Goal: Task Accomplishment & Management: Manage account settings

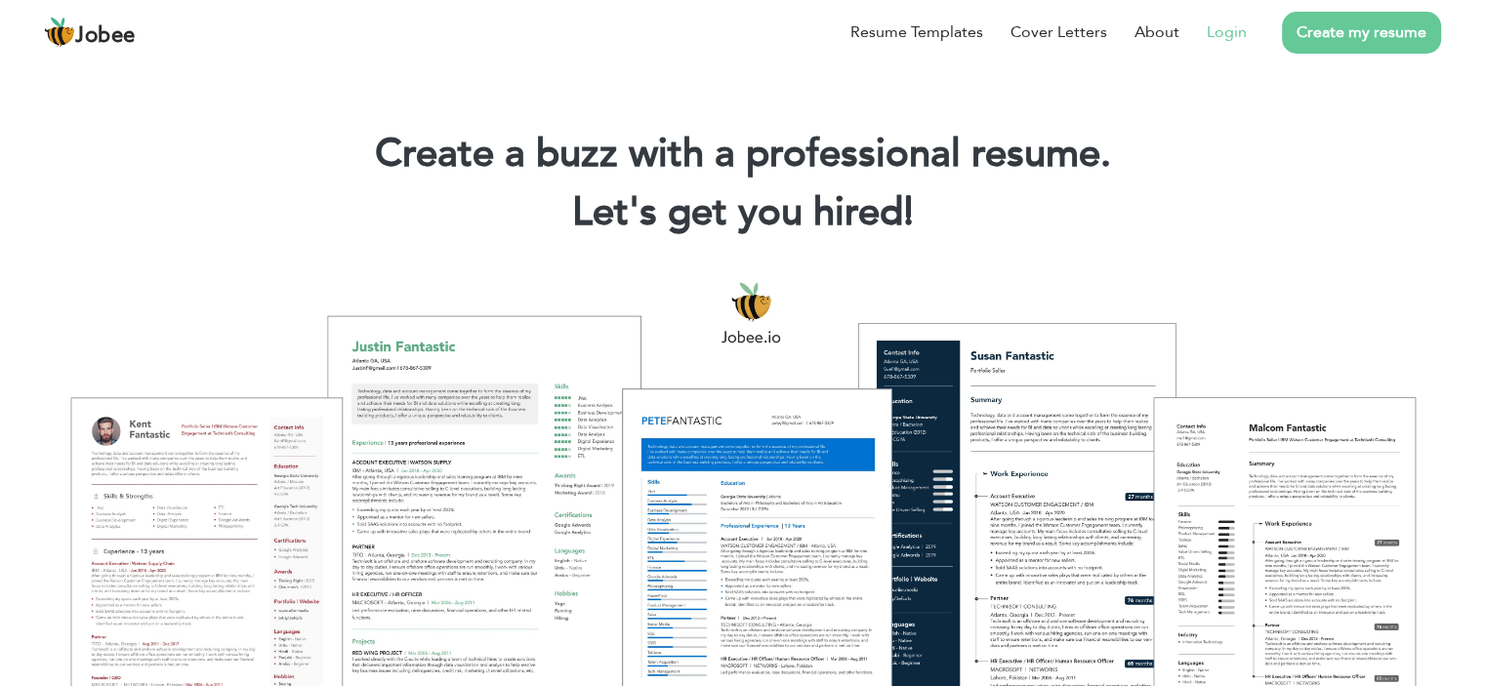
click at [1229, 37] on link "Login" at bounding box center [1227, 32] width 40 height 23
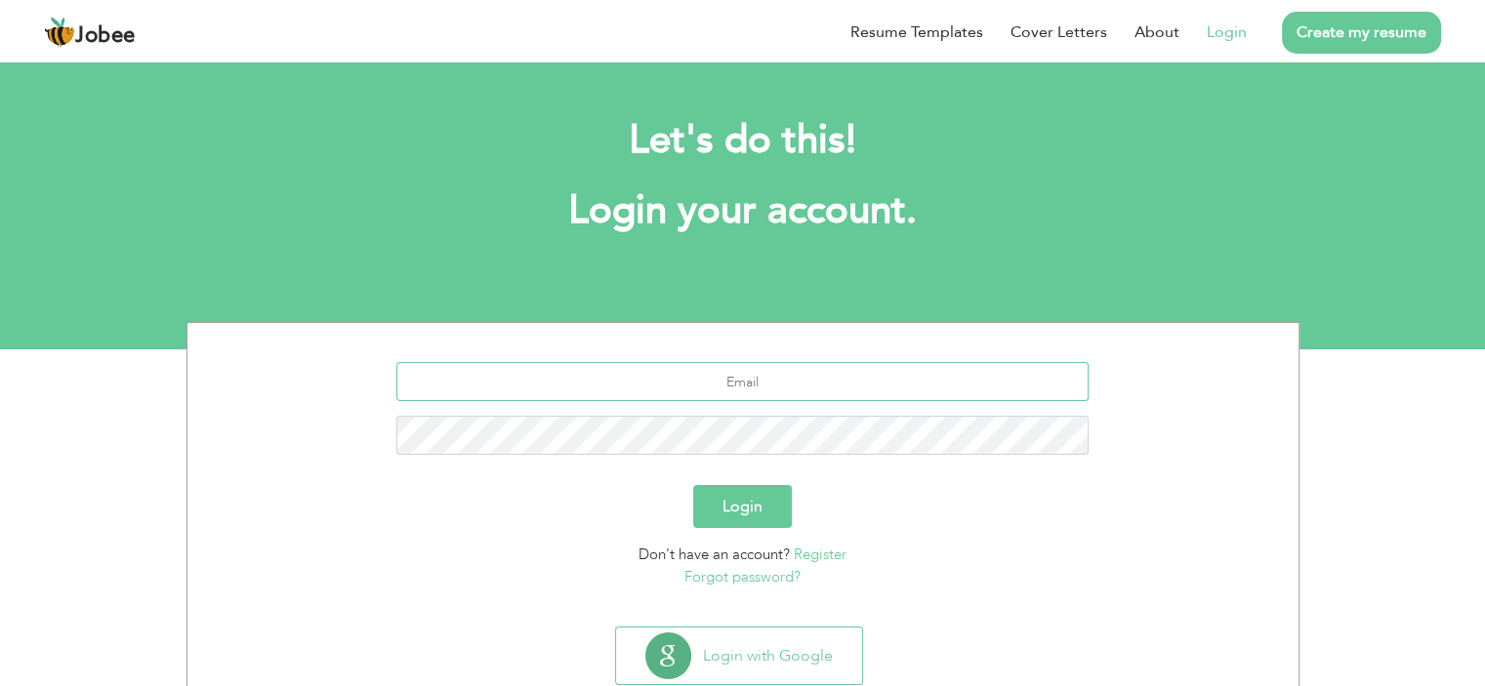
click at [721, 376] on input "text" at bounding box center [742, 381] width 692 height 39
type input "[EMAIL_ADDRESS][DOMAIN_NAME]"
click at [693, 485] on button "Login" at bounding box center [742, 506] width 99 height 43
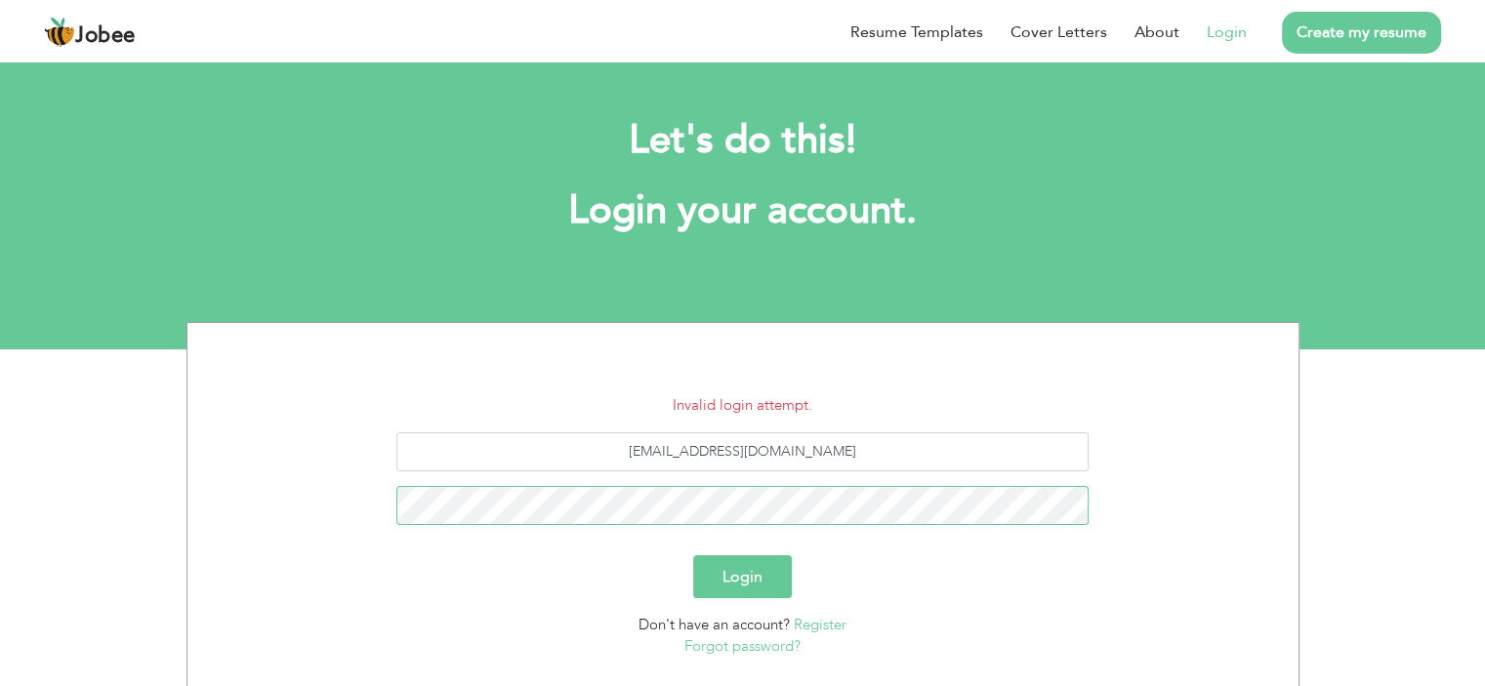
click at [693, 556] on button "Login" at bounding box center [742, 577] width 99 height 43
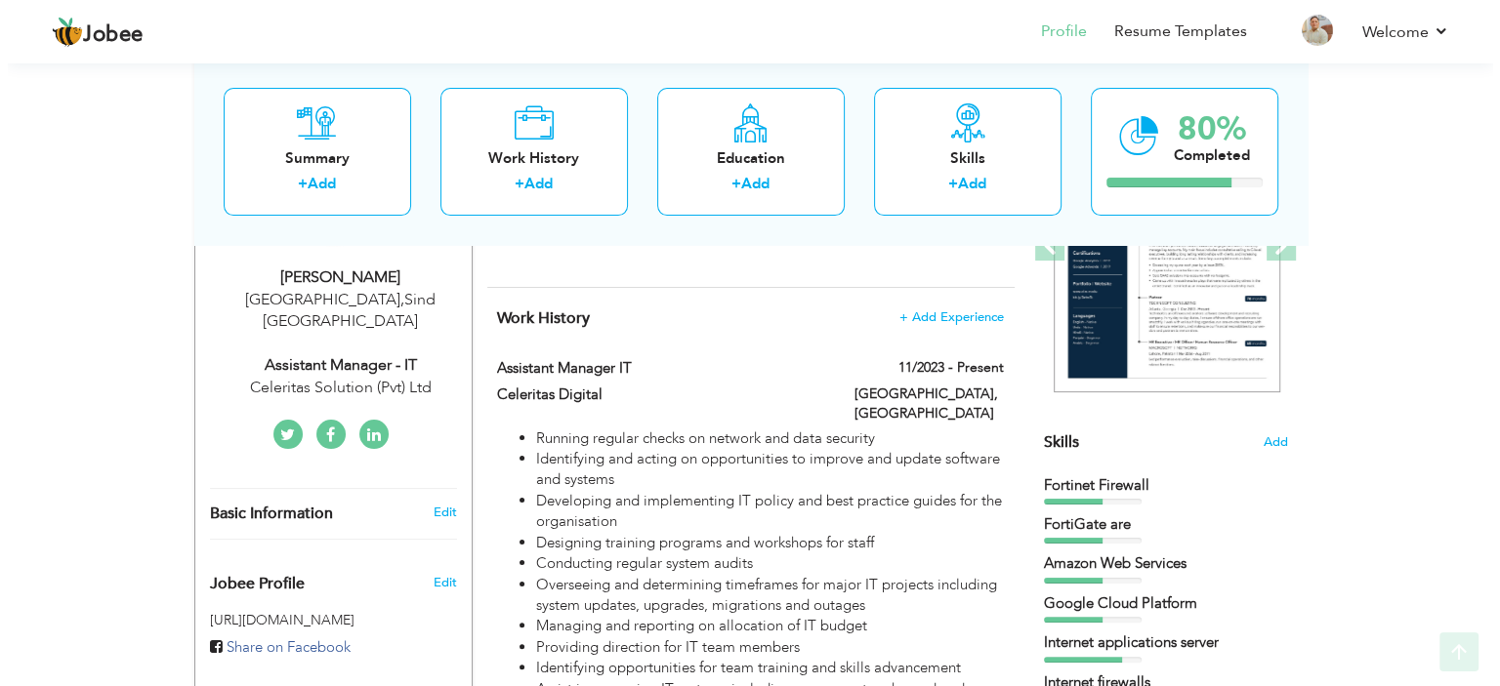
scroll to position [341, 0]
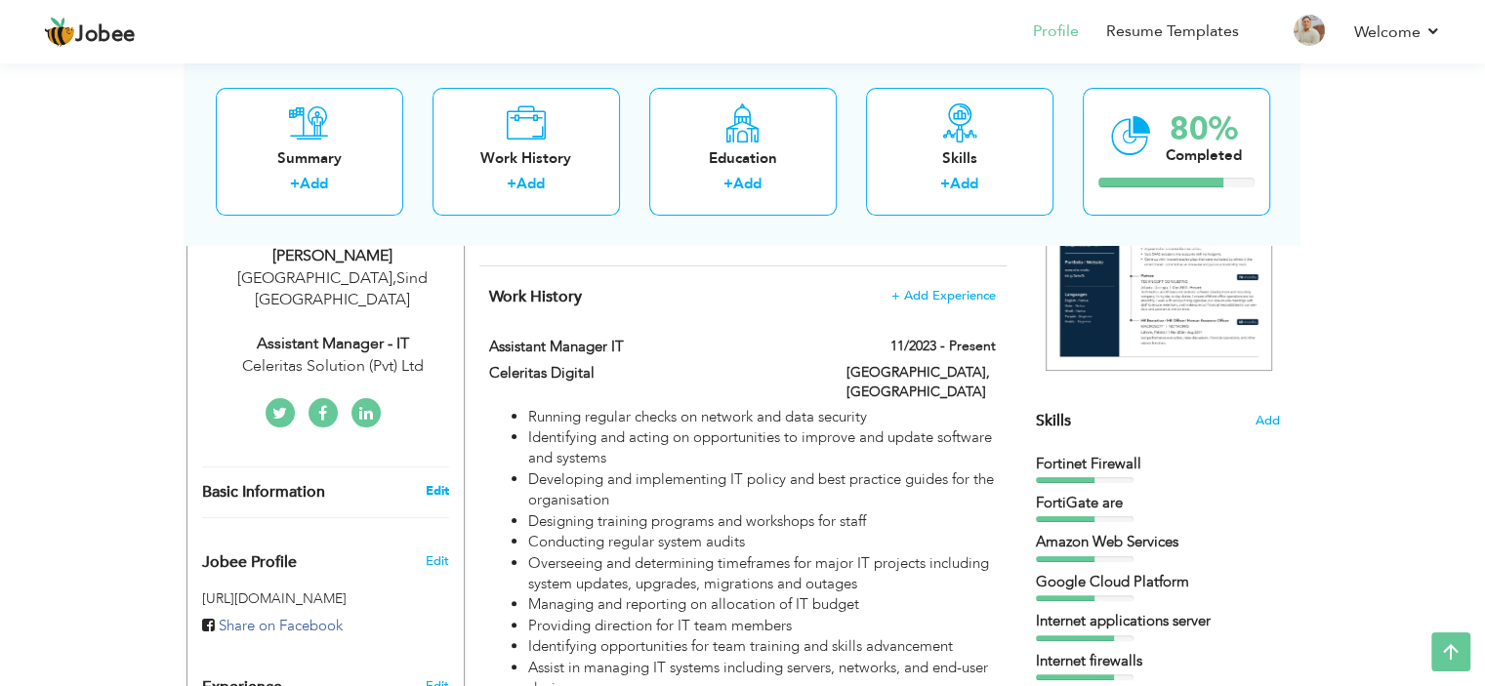
click at [431, 482] on link "Edit" at bounding box center [436, 491] width 23 height 18
type input "[PERSON_NAME]"
type input "Bilal"
type input "03452107992"
select select "number:166"
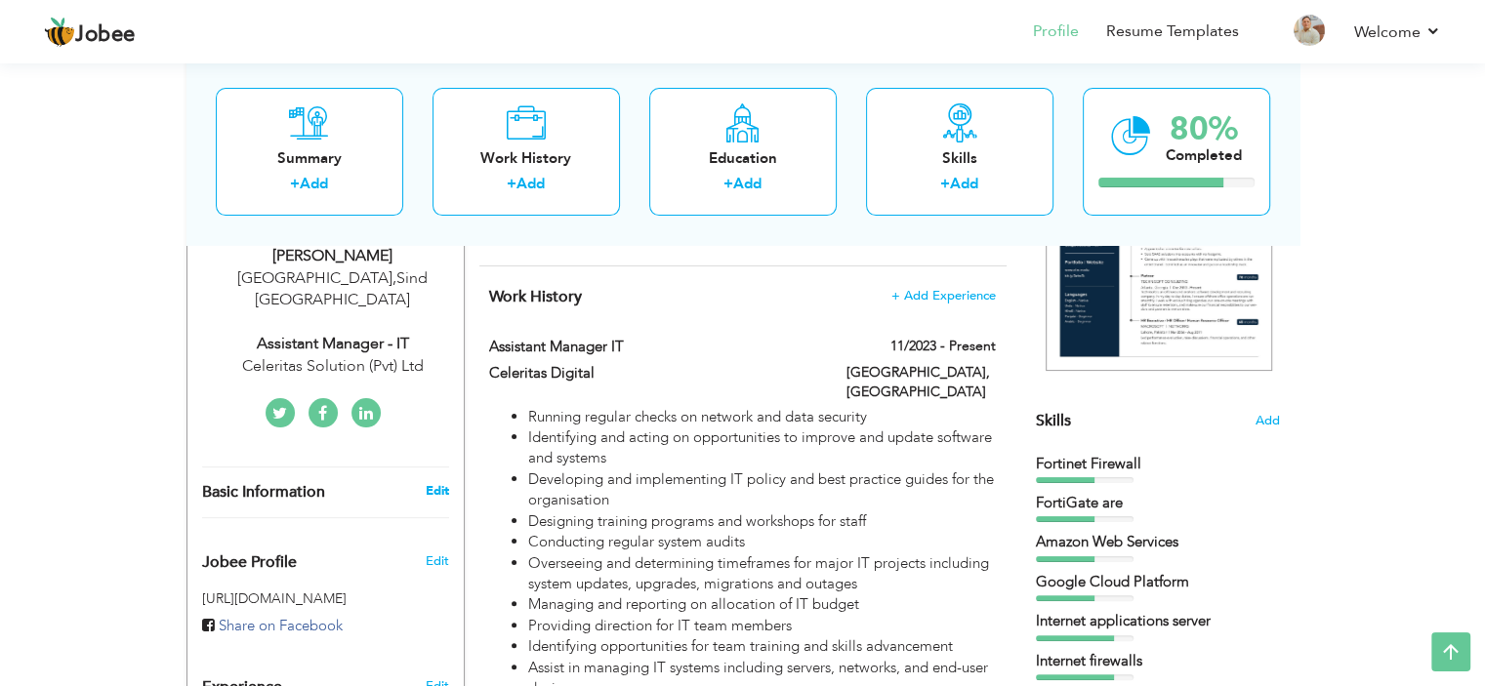
type input "Sind"
type input "[GEOGRAPHIC_DATA]"
select select "number:16"
type input "Celeritas Solution (Pvt) Ltd"
type input "Assistant Manager - IT"
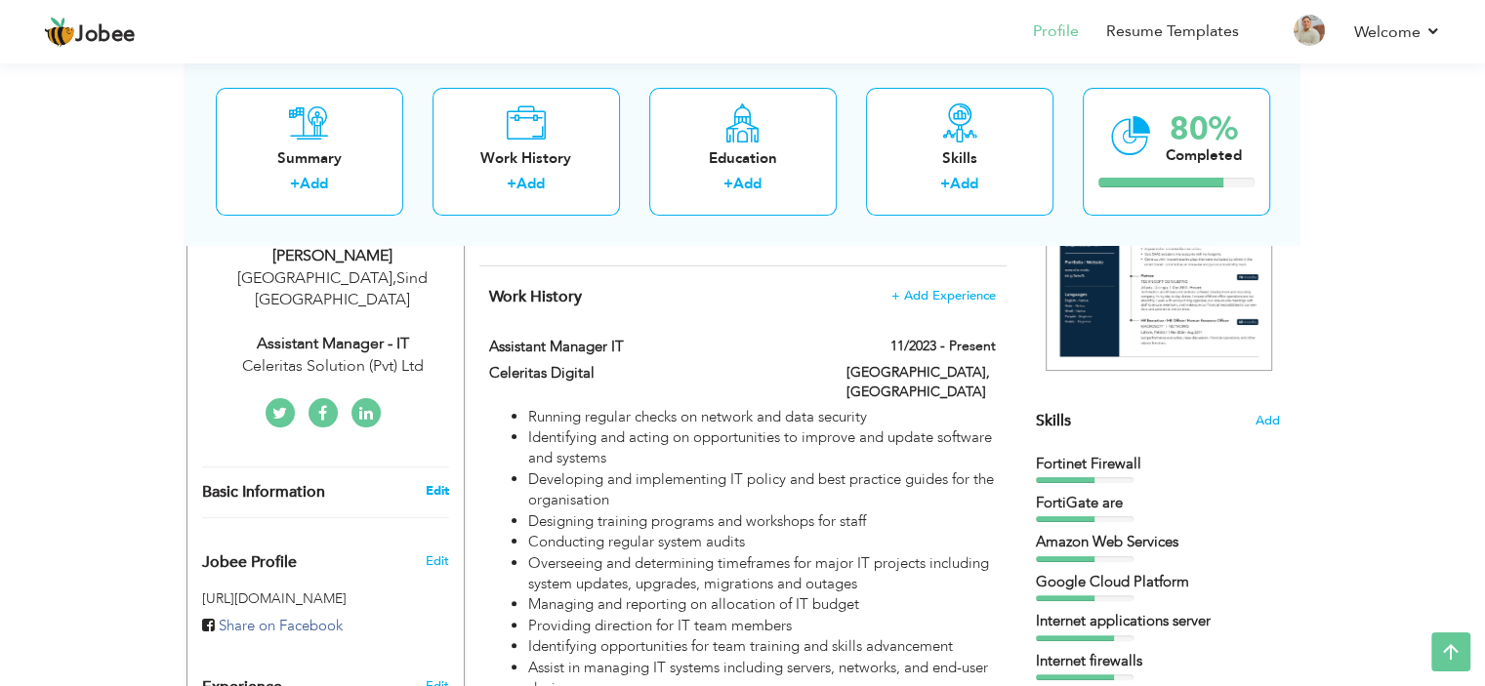
type input "https://www.linkedin.com/in/hasan-bilal-a3585237/"
type input "https://www.facebook.com/hasan.bilal.338"
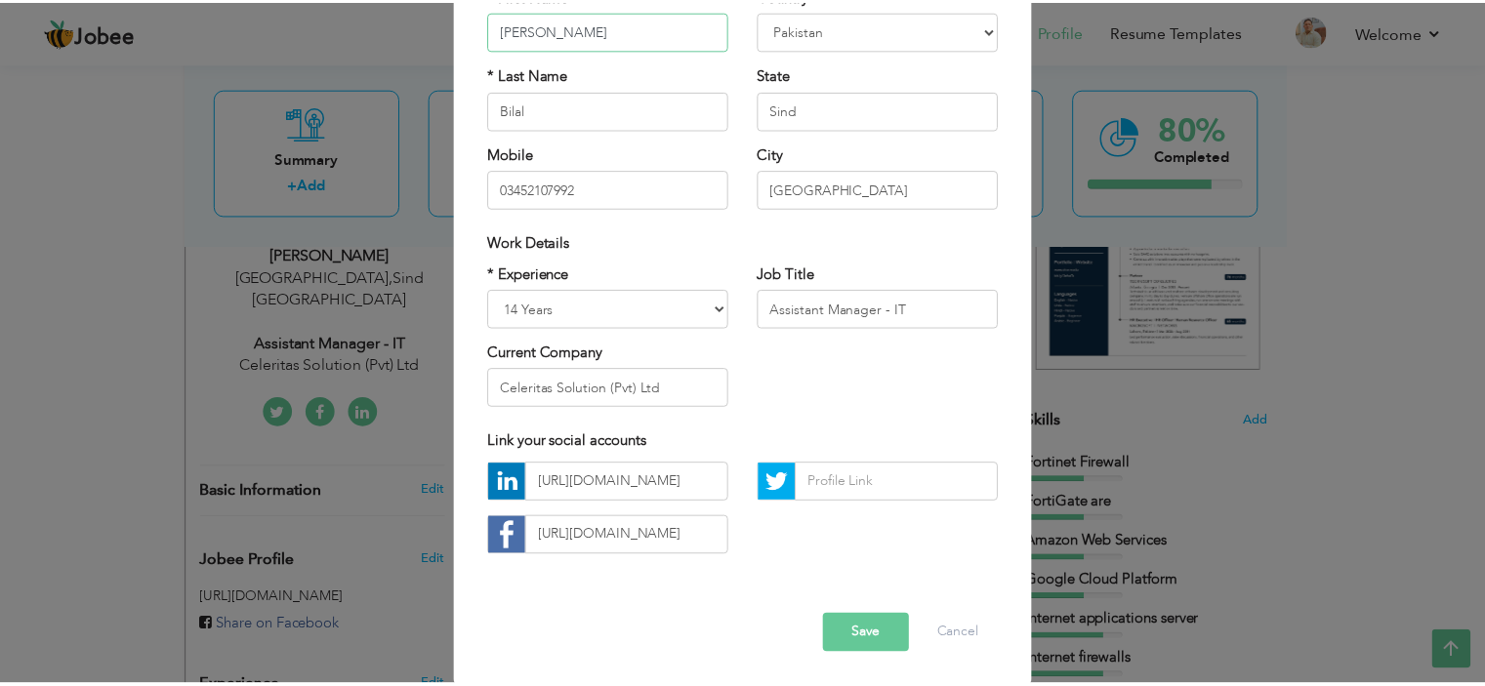
scroll to position [200, 0]
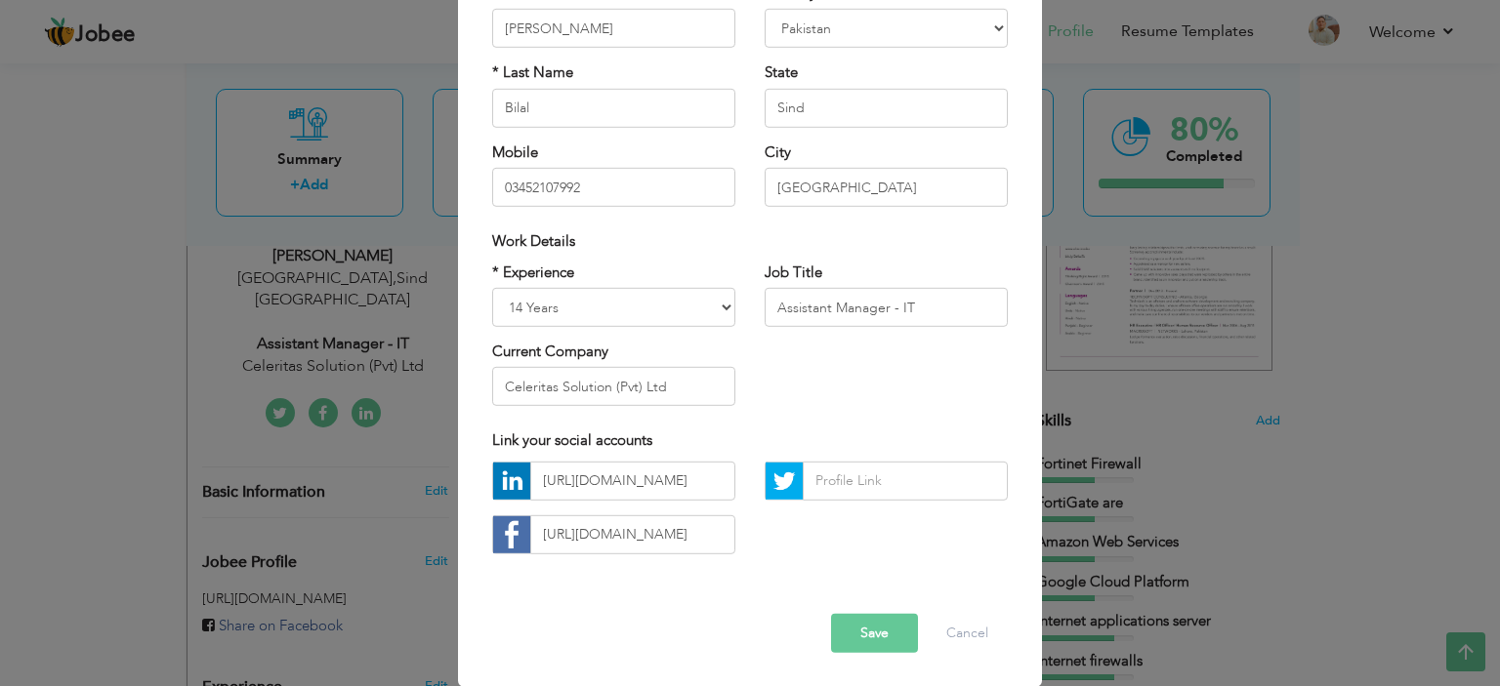
click at [848, 637] on button "Save" at bounding box center [874, 633] width 87 height 39
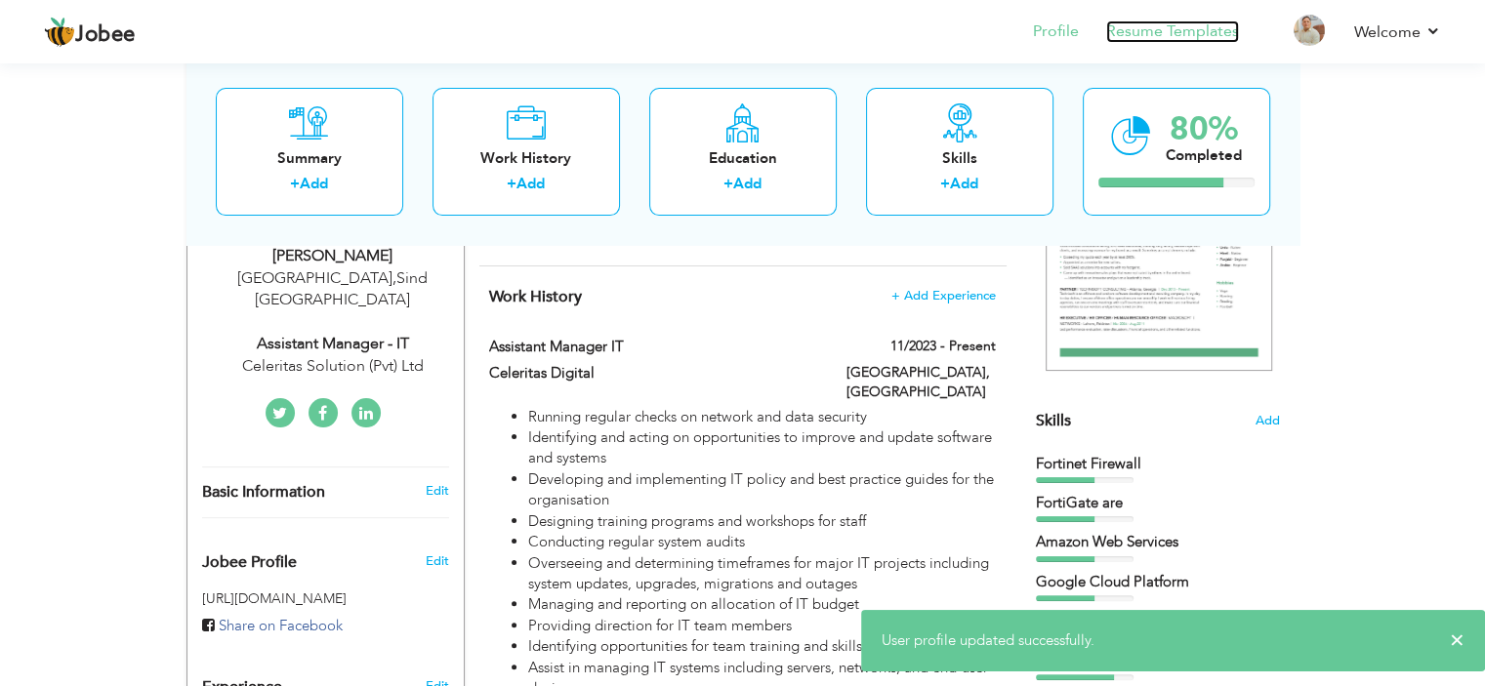
click at [1120, 38] on link "Resume Templates" at bounding box center [1172, 32] width 133 height 22
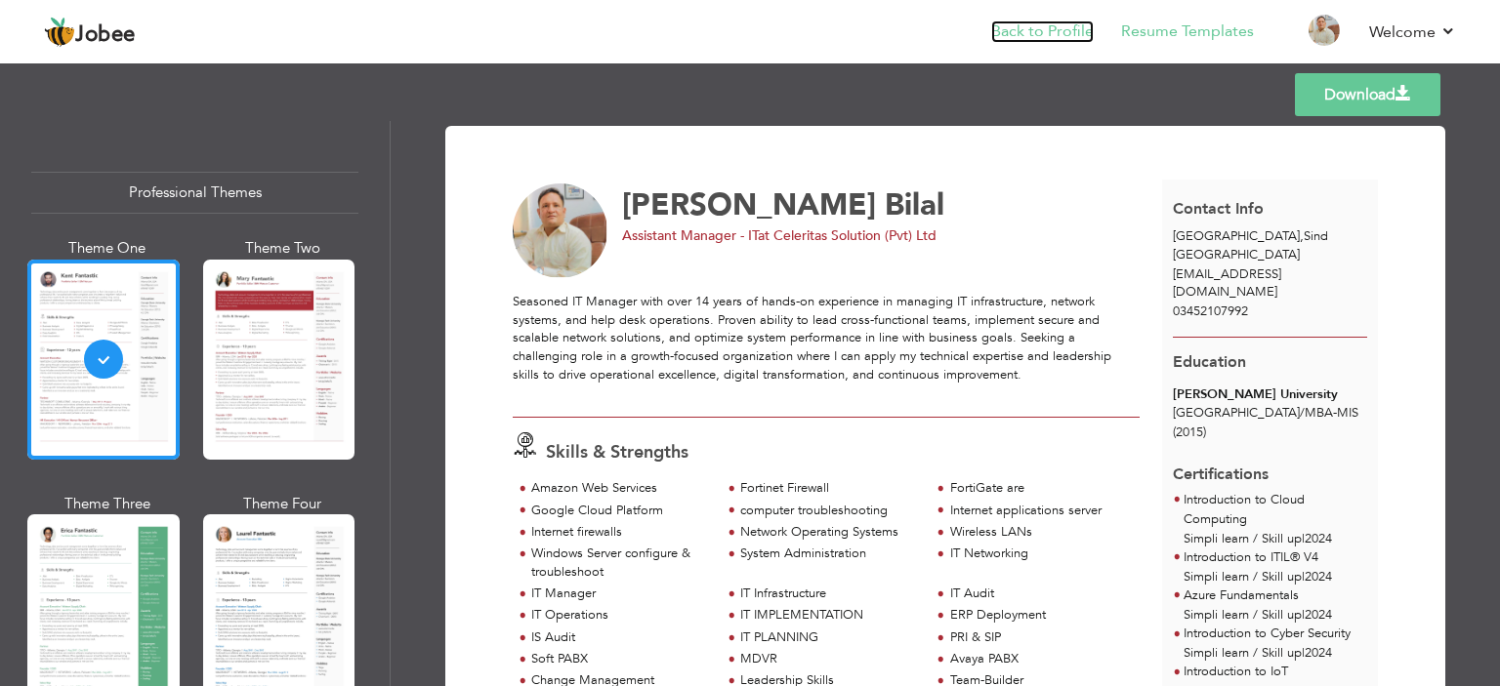
click at [1070, 28] on link "Back to Profile" at bounding box center [1042, 32] width 103 height 22
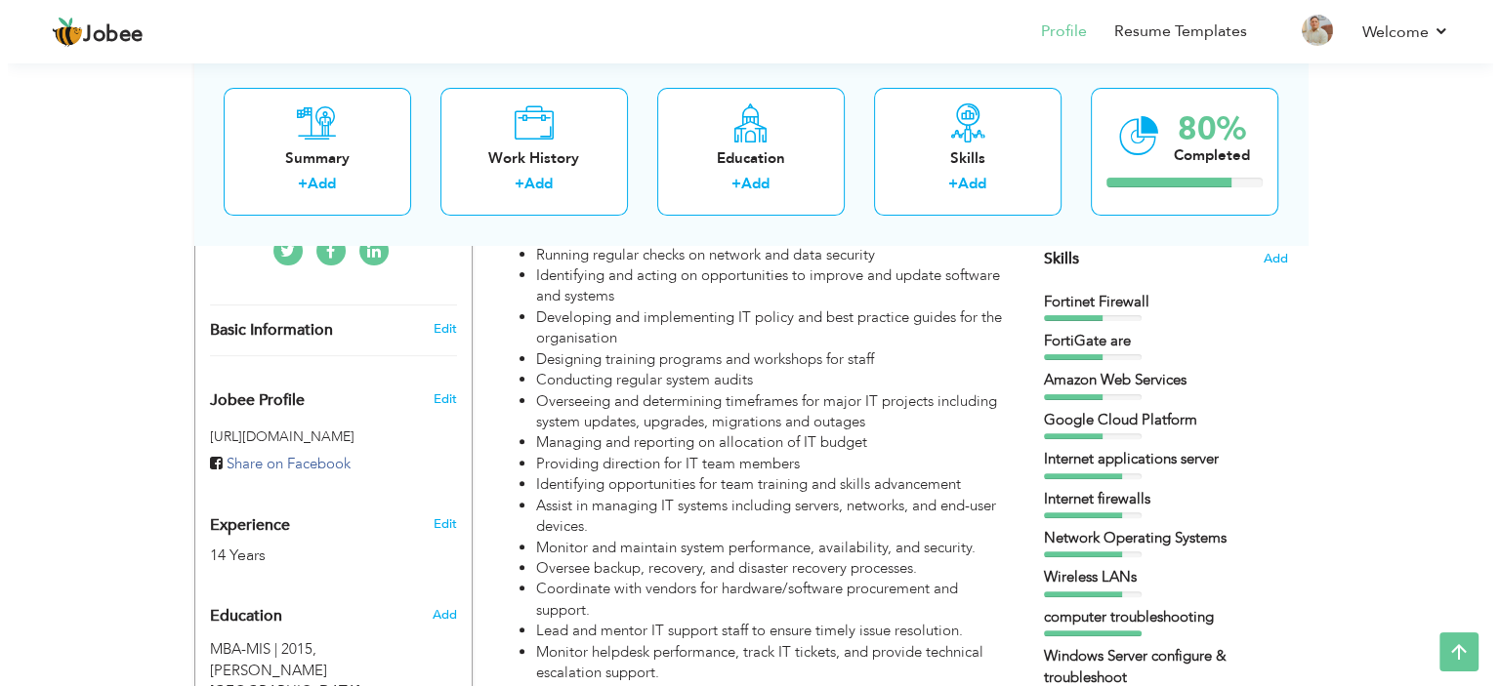
scroll to position [391, 0]
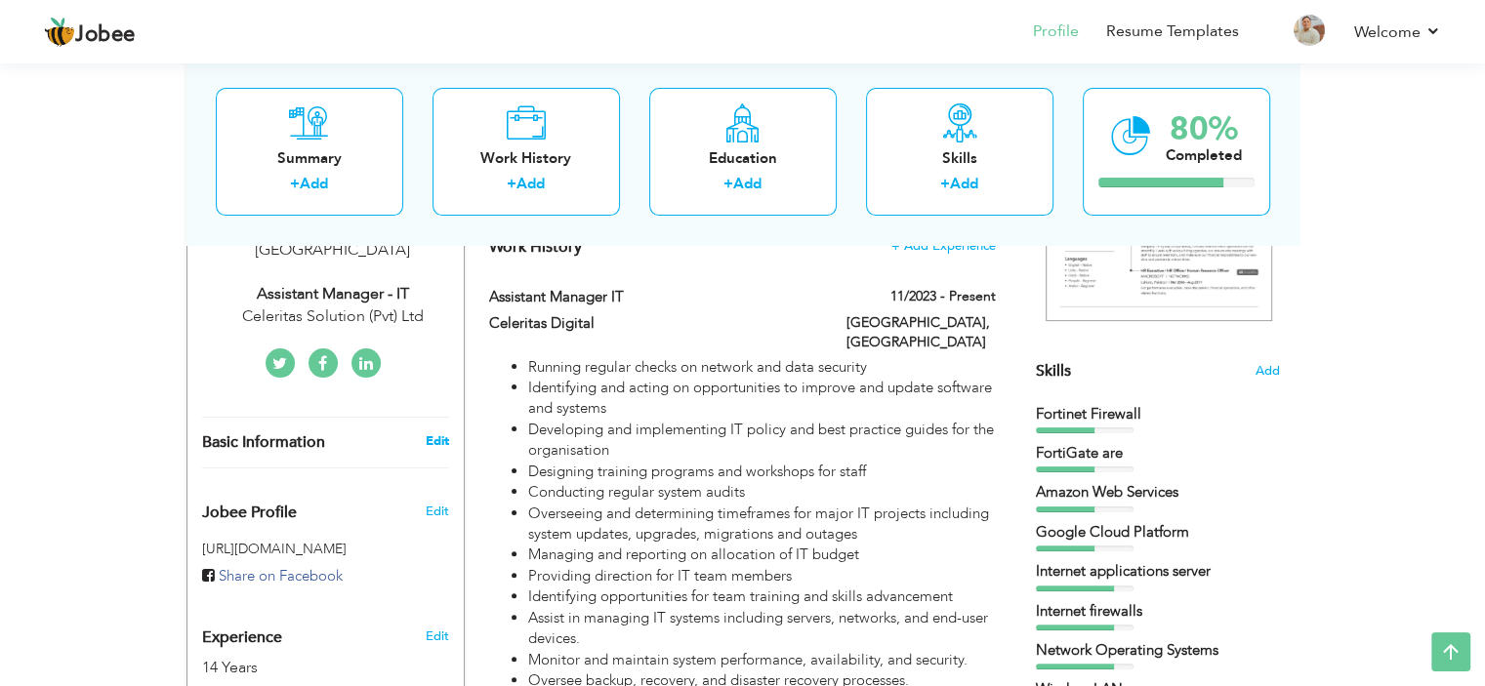
click at [436, 433] on link "Edit" at bounding box center [436, 442] width 23 height 18
type input "[PERSON_NAME]"
type input "Bilal"
type input "03452107992"
select select "number:166"
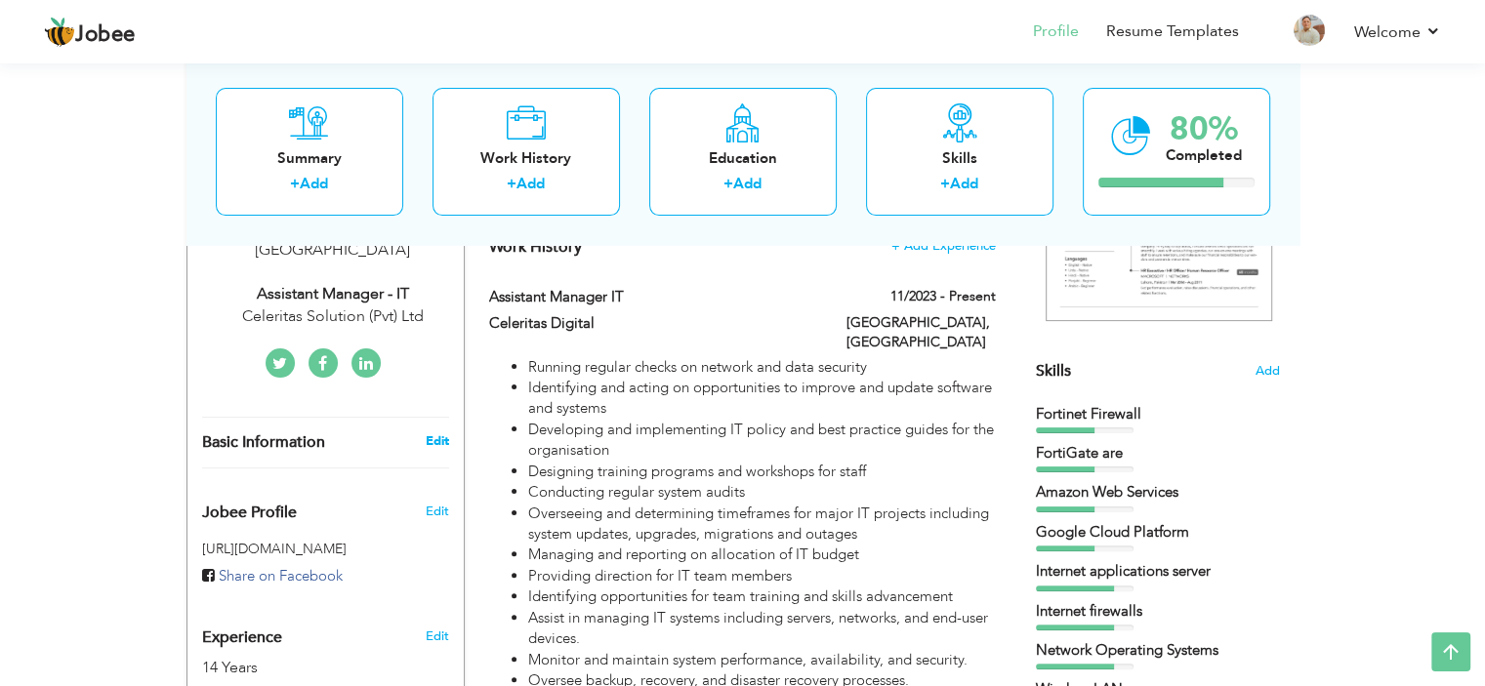
type input "Sind"
type input "[GEOGRAPHIC_DATA]"
select select "number:16"
type input "Celeritas Solution (Pvt) Ltd"
type input "Assistant Manager - IT"
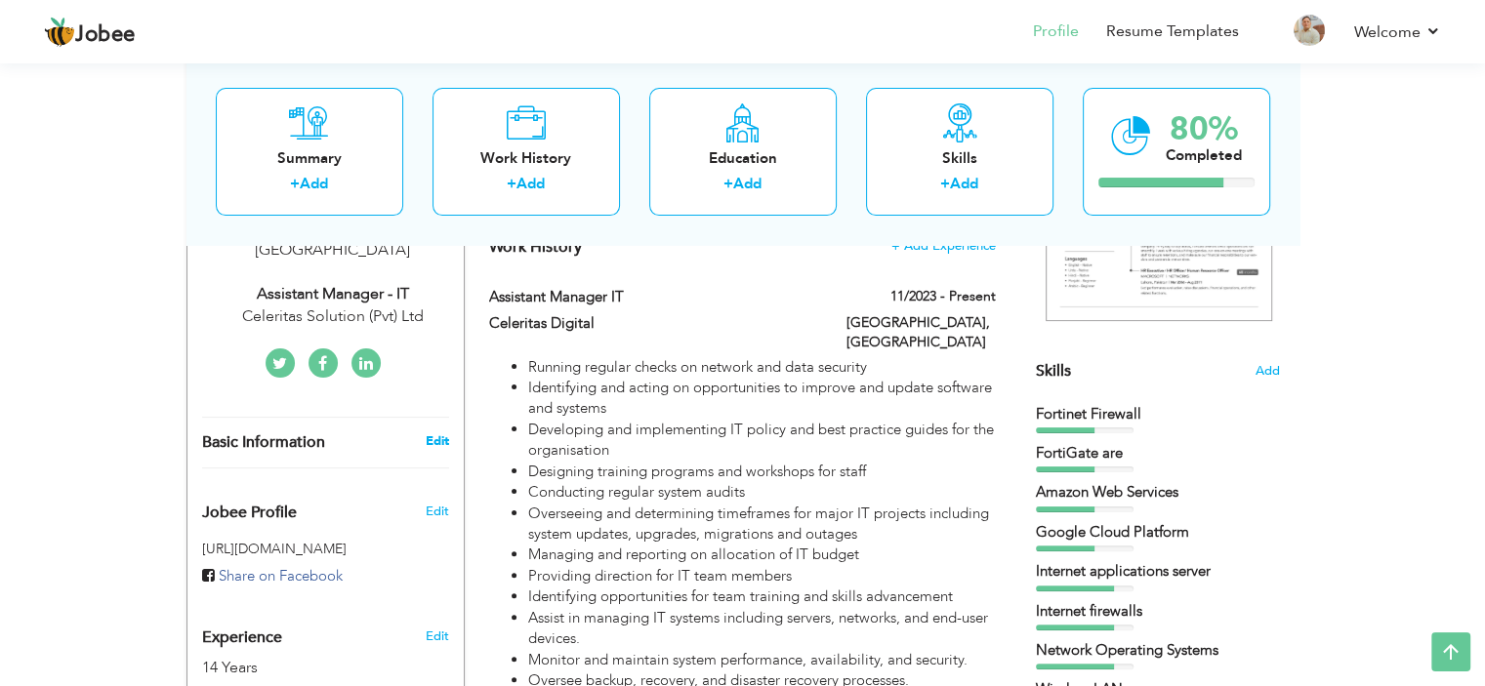
type input "https://www.linkedin.com/in/hasan-bilal-a3585237/"
type input "https://www.facebook.com/hasan.bilal.338"
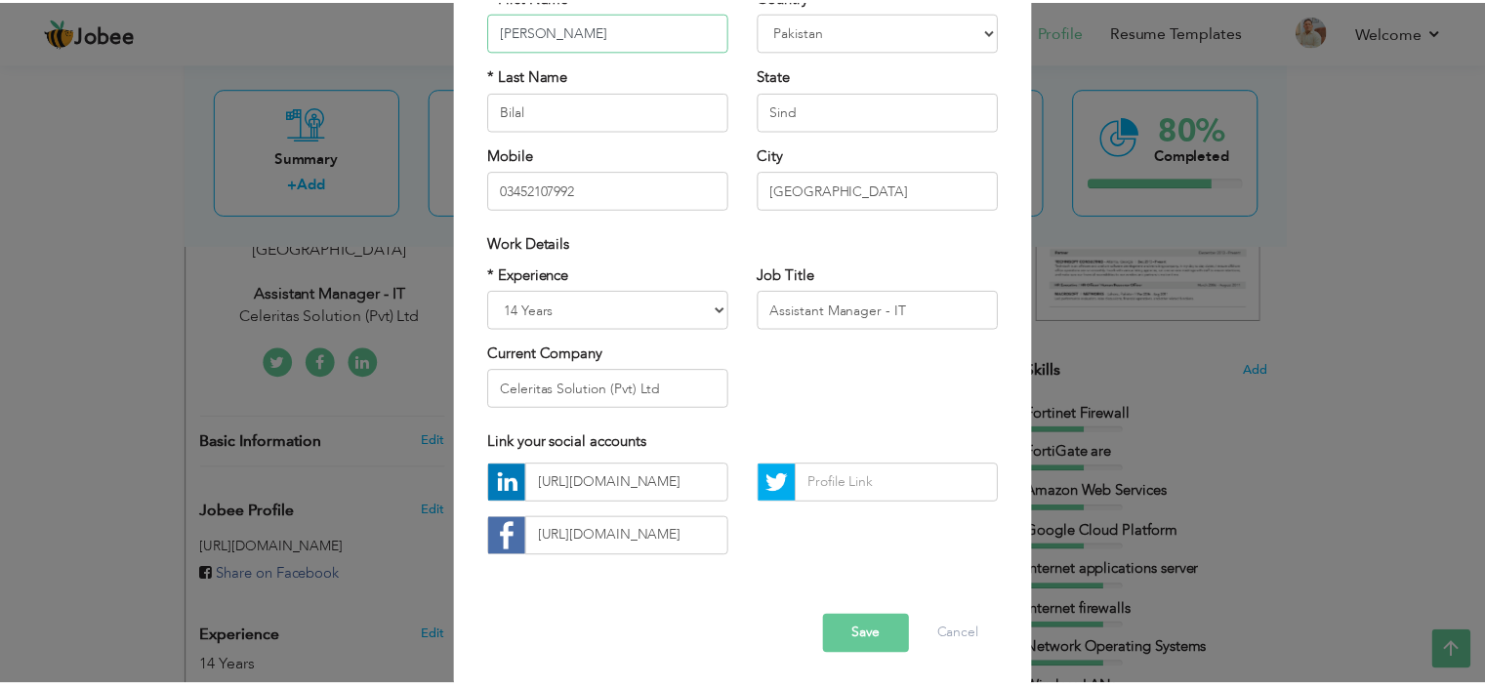
scroll to position [200, 0]
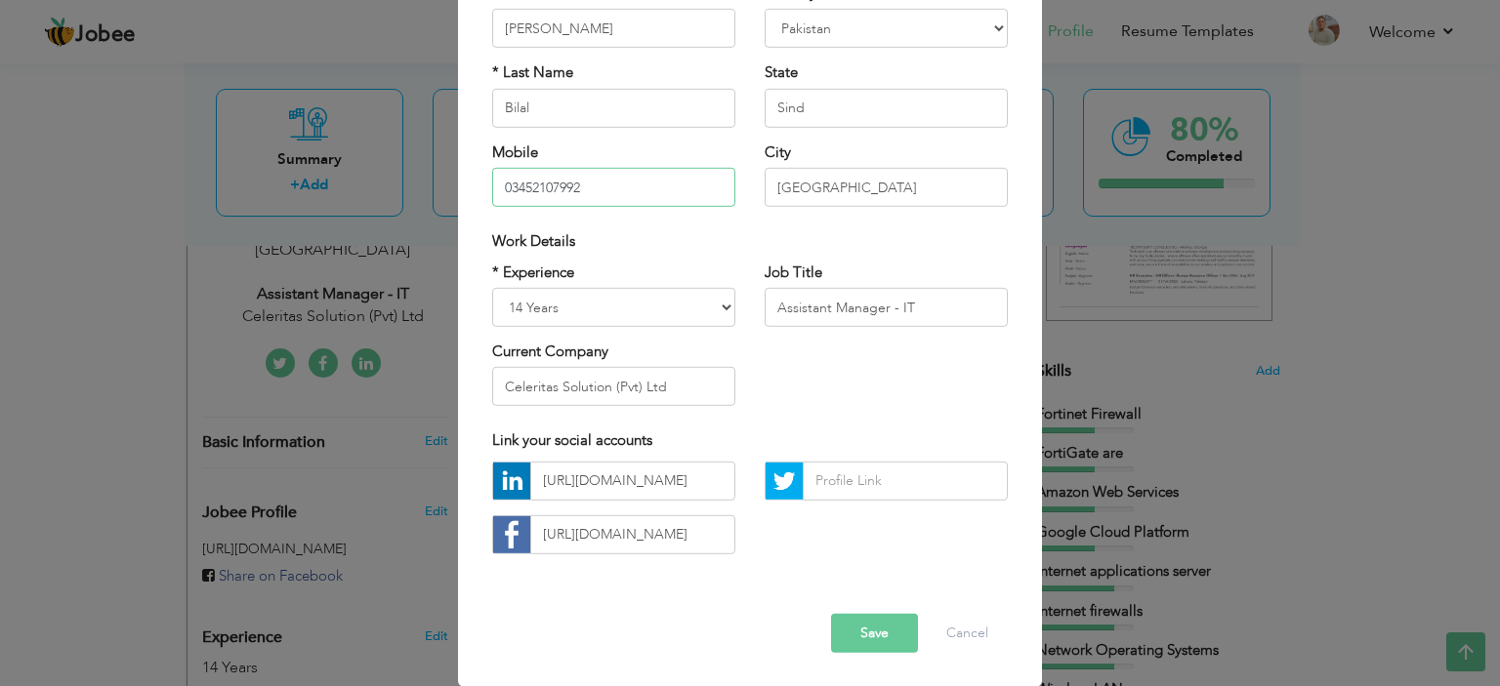
drag, startPoint x: 598, startPoint y: 188, endPoint x: 369, endPoint y: 182, distance: 228.6
click at [369, 182] on div "× Profile Contact Information * First Name Hasan * Last Name Bilal" at bounding box center [750, 343] width 1500 height 686
paste input "312194535"
type input "03312194535"
click at [838, 635] on button "Save" at bounding box center [874, 633] width 87 height 39
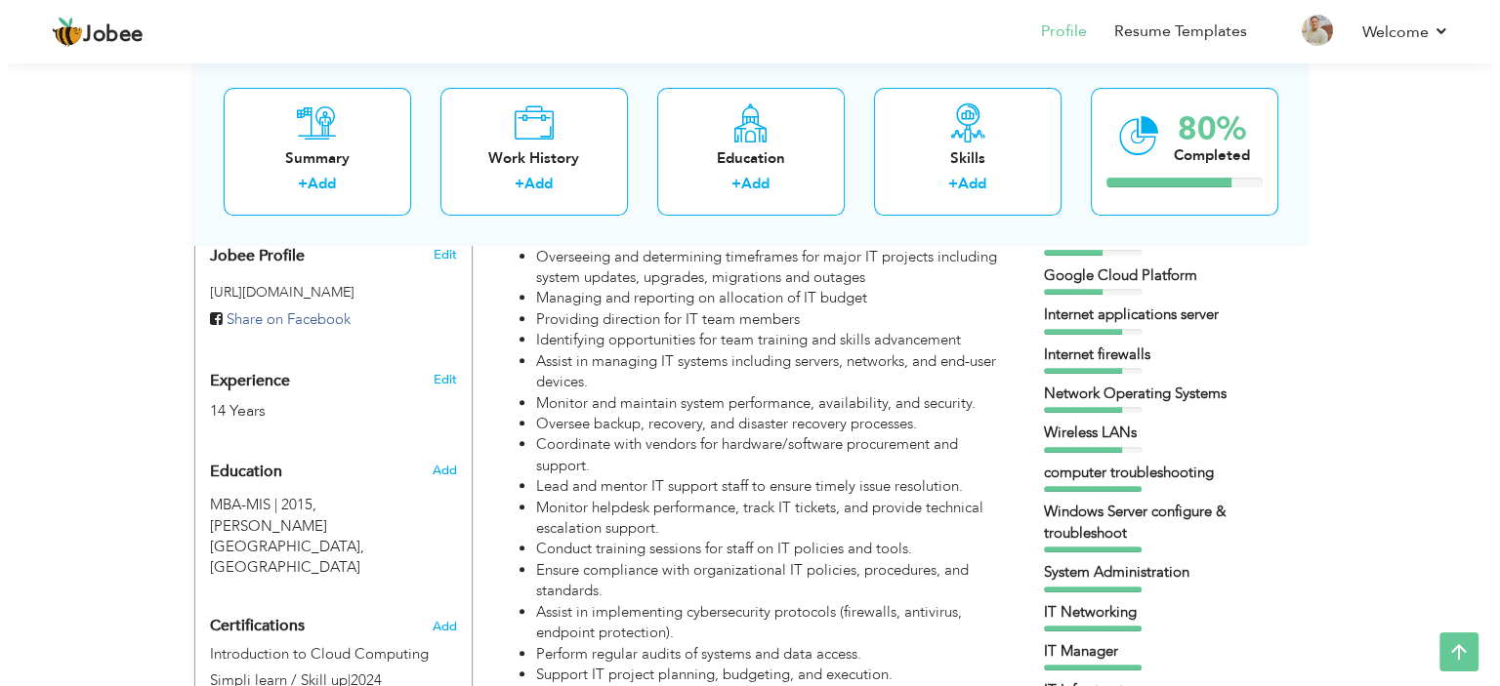
scroll to position [293, 0]
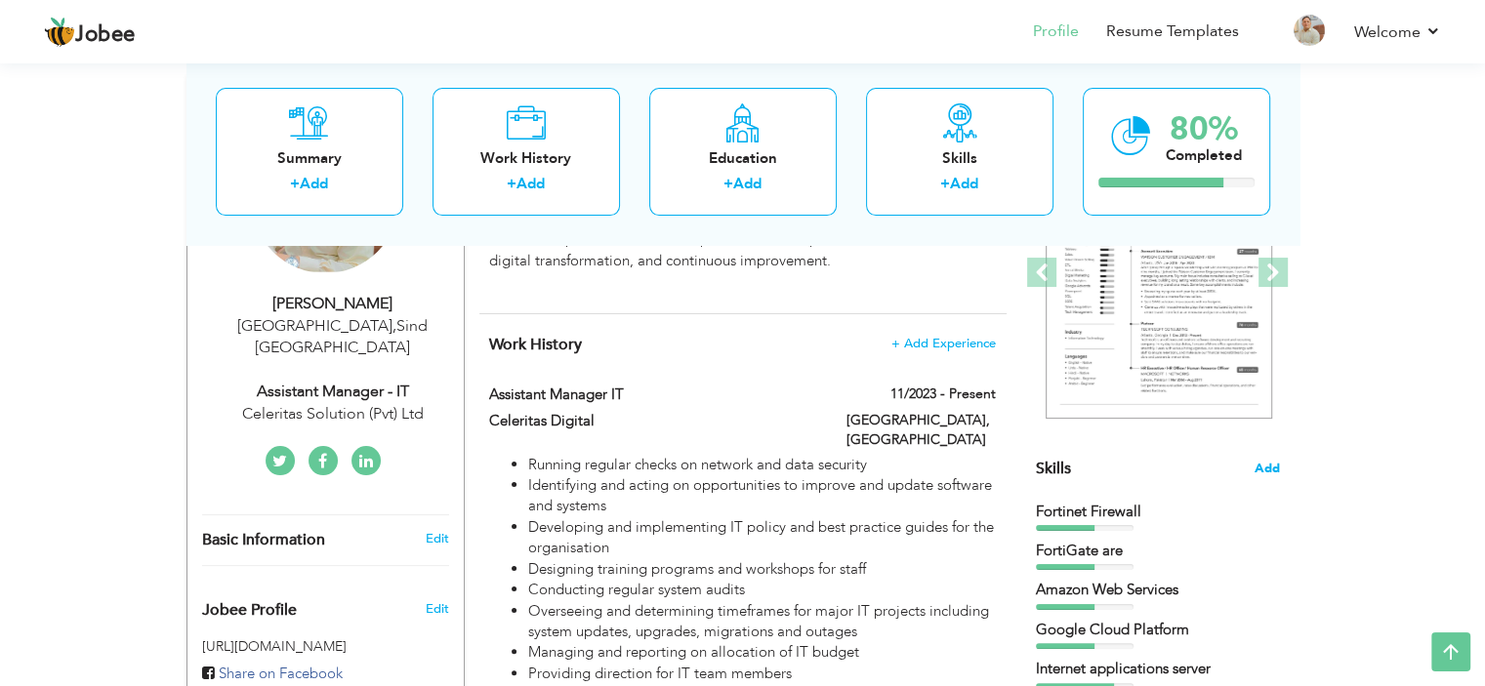
click at [1269, 468] on span "Add" at bounding box center [1267, 469] width 25 height 19
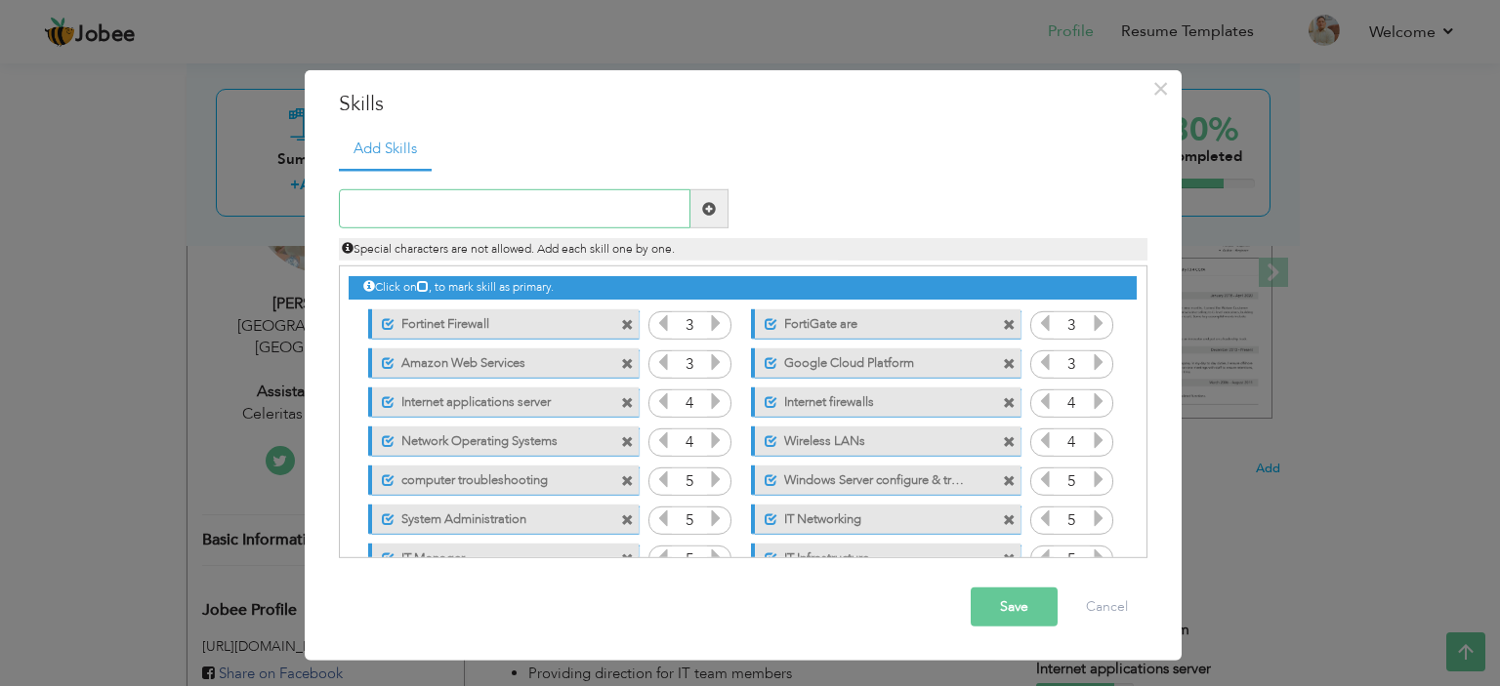
click at [551, 210] on input "text" at bounding box center [515, 208] width 352 height 39
drag, startPoint x: 406, startPoint y: 203, endPoint x: 145, endPoint y: 204, distance: 261.7
click at [145, 204] on div "× Skills Add Skills ERP Duplicate entry Unmark as primary skill." at bounding box center [750, 343] width 1500 height 686
paste input "erp implementation"
click at [366, 206] on input "erp implementation" at bounding box center [515, 208] width 352 height 39
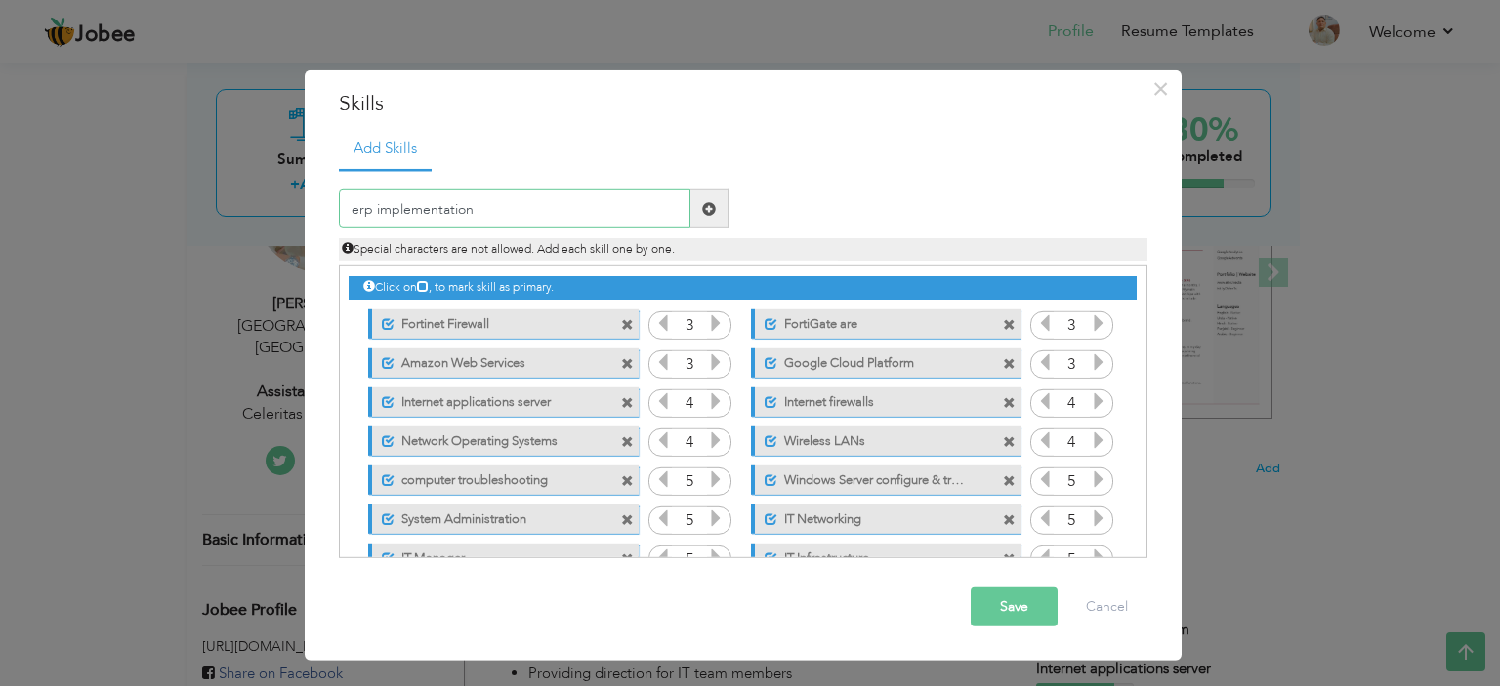
click at [366, 206] on input "erp implementation" at bounding box center [515, 208] width 352 height 39
type input "ERP Implementation"
click at [703, 214] on span at bounding box center [709, 209] width 14 height 14
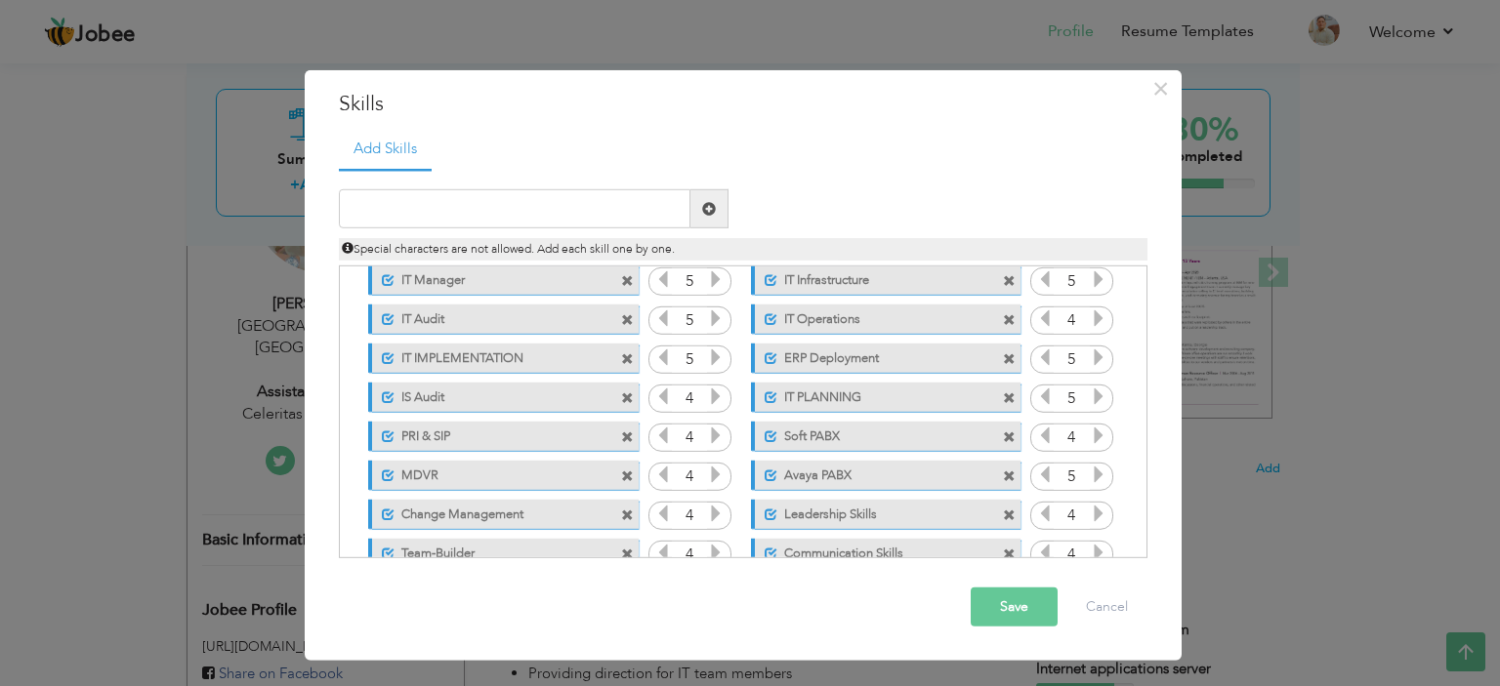
scroll to position [746, 0]
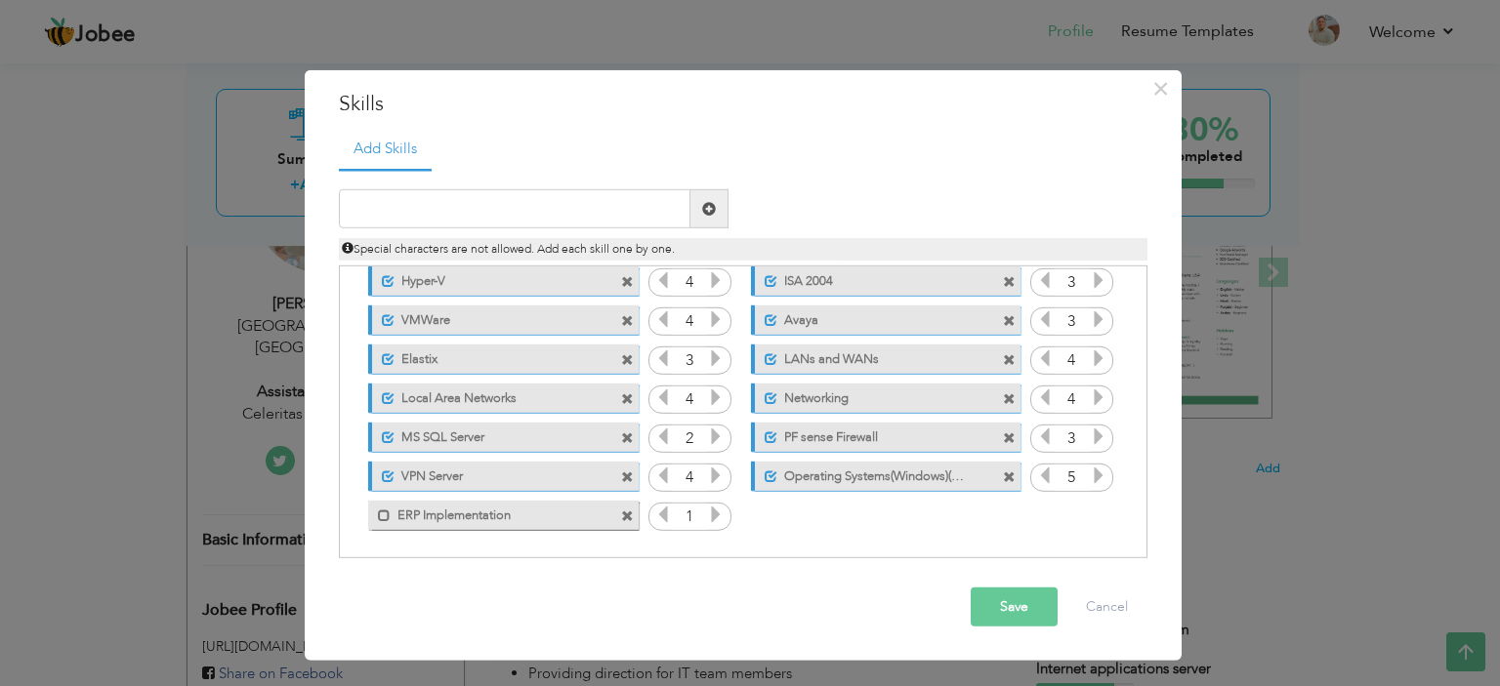
click at [719, 510] on icon at bounding box center [716, 515] width 18 height 18
click at [993, 602] on button "Save" at bounding box center [1014, 607] width 87 height 39
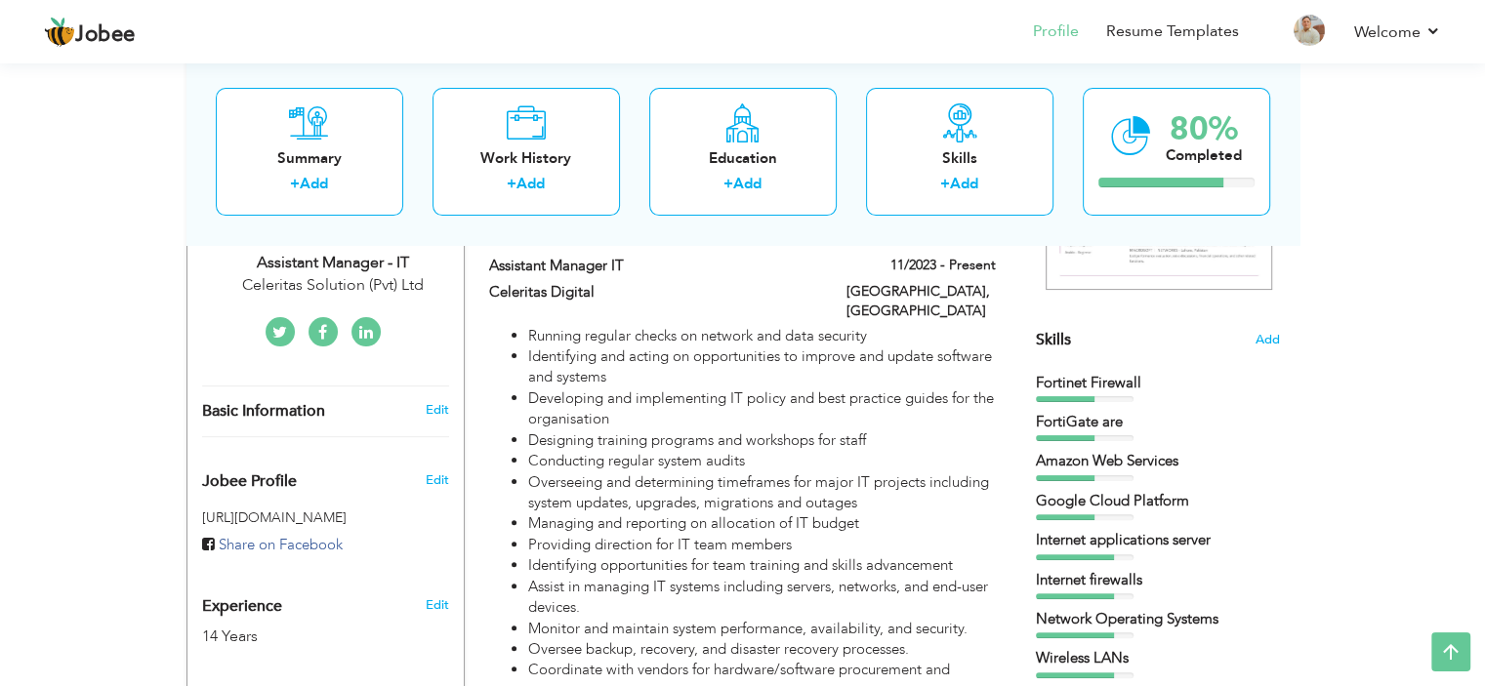
scroll to position [98, 0]
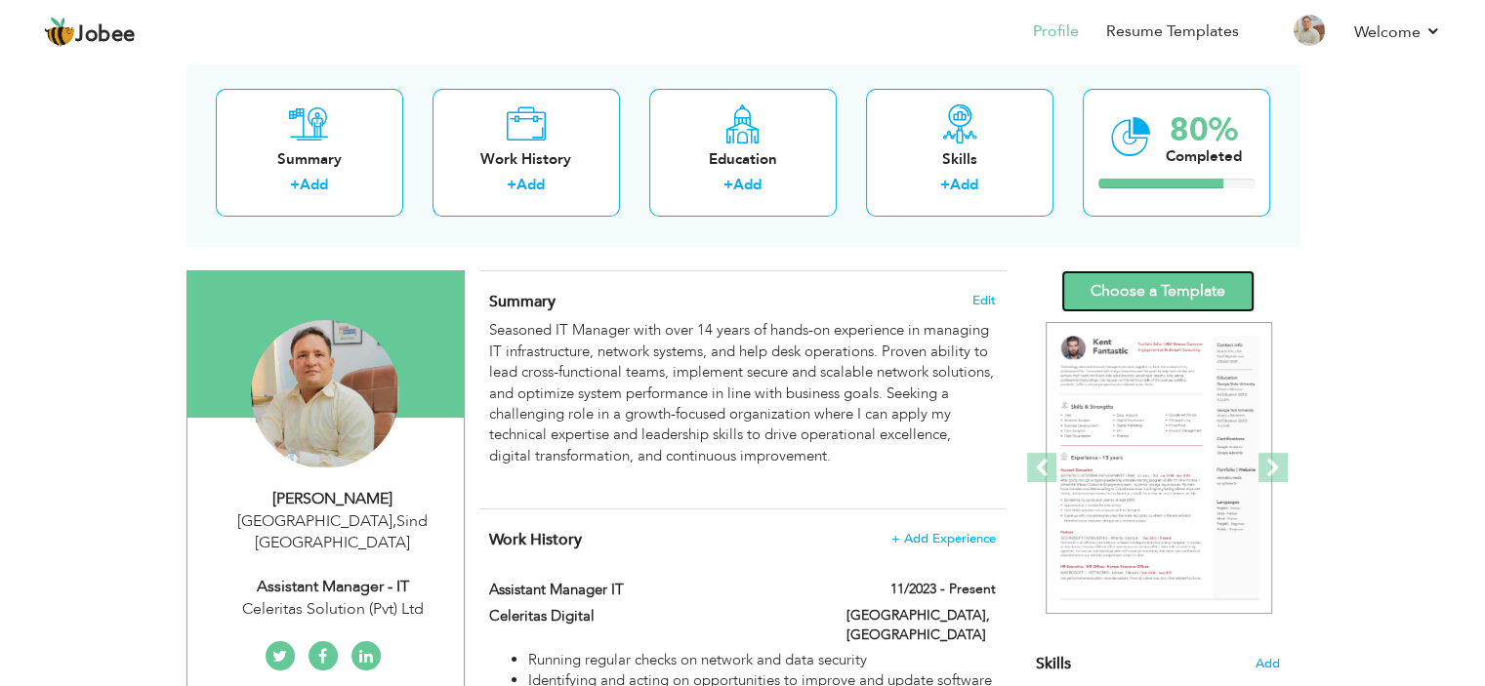
click at [1160, 288] on link "Choose a Template" at bounding box center [1157, 291] width 193 height 42
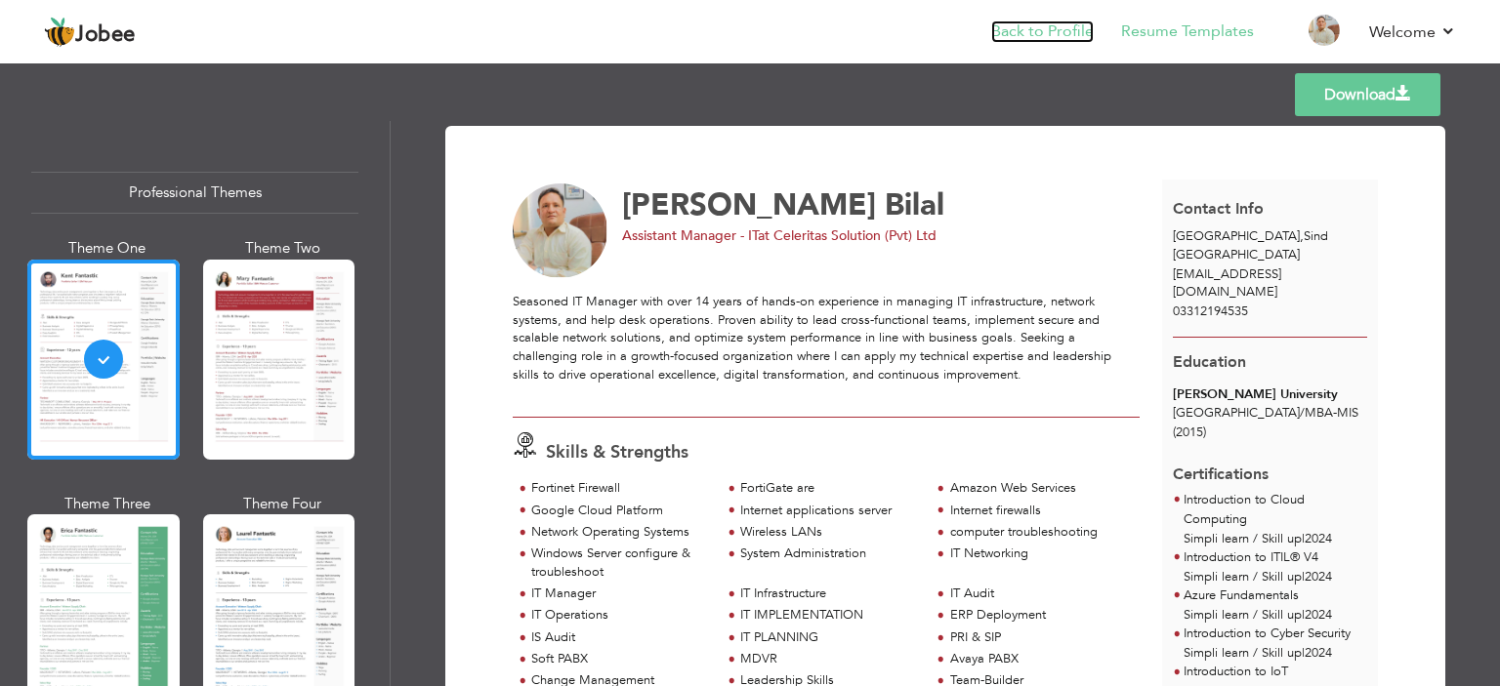
click at [1008, 26] on link "Back to Profile" at bounding box center [1042, 32] width 103 height 22
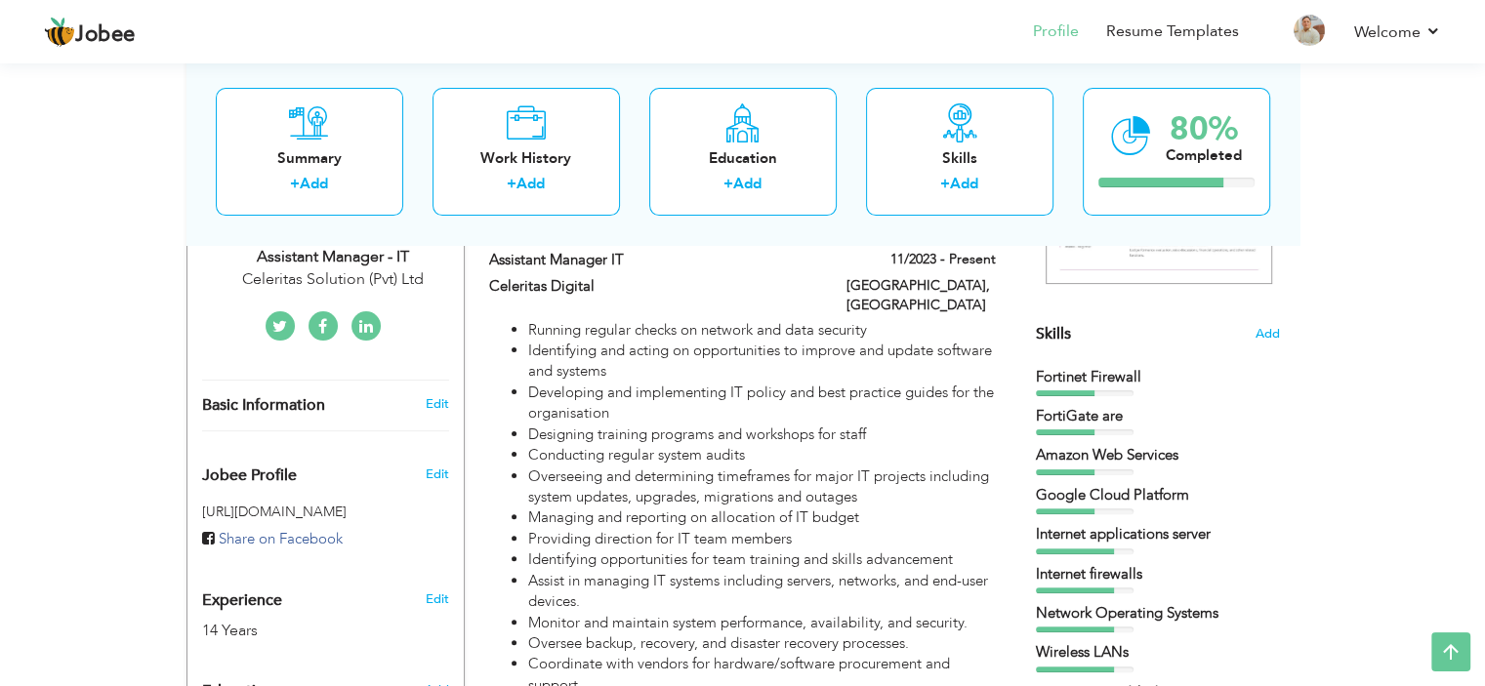
scroll to position [391, 0]
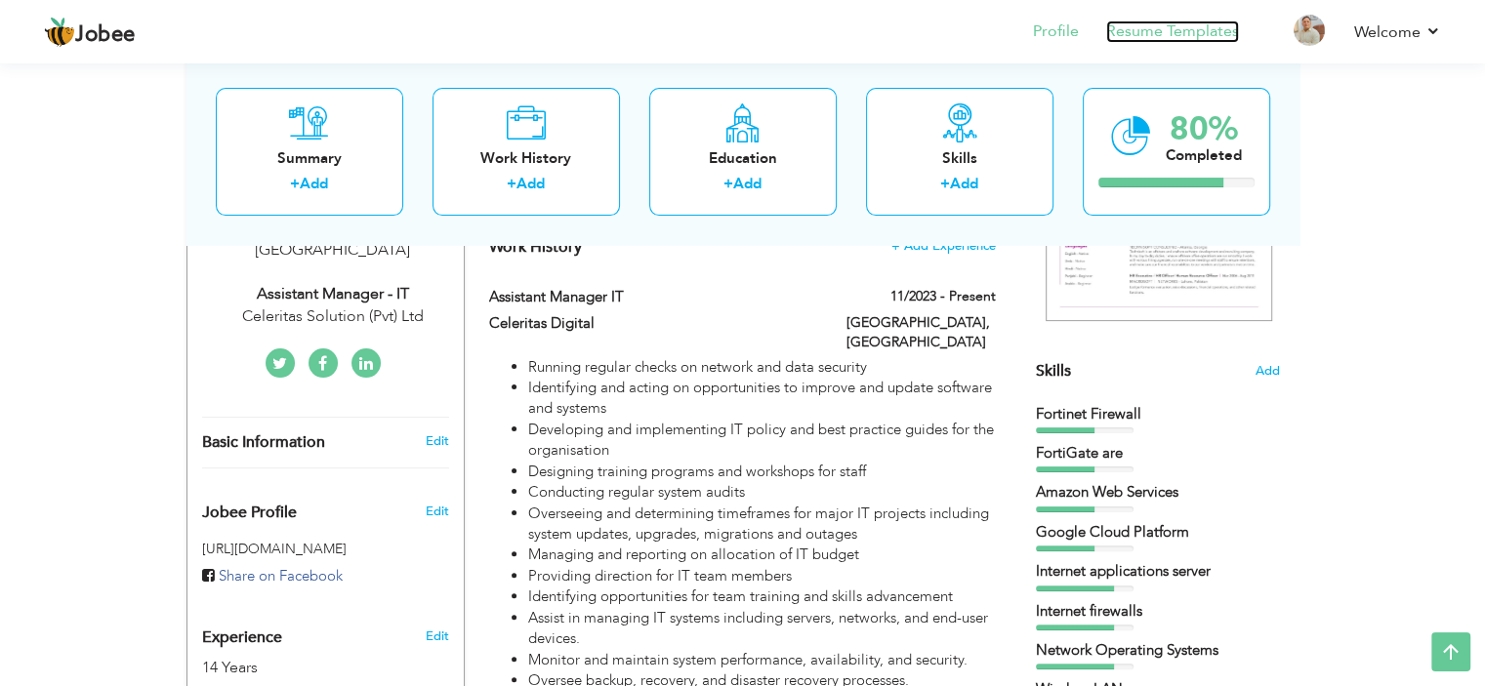
click at [1149, 30] on link "Resume Templates" at bounding box center [1172, 32] width 133 height 22
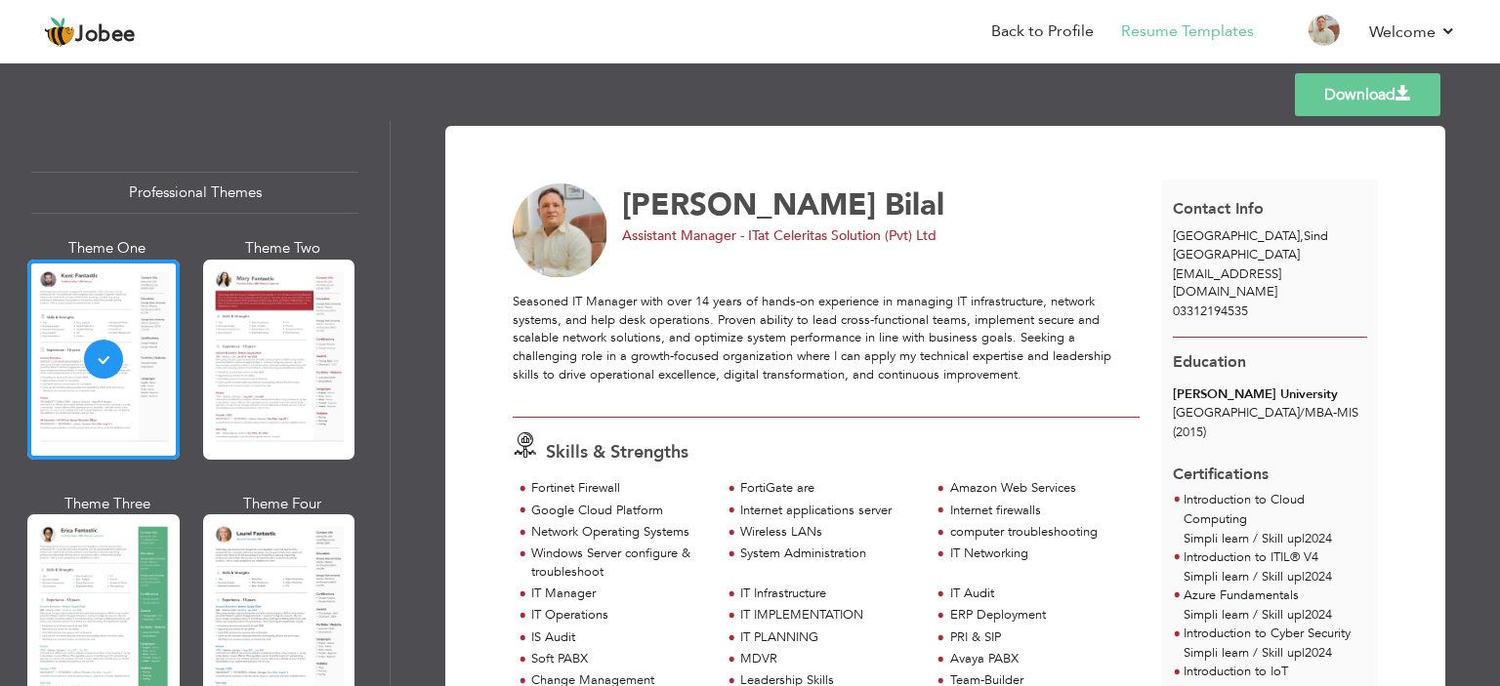
click at [1340, 97] on link "Download" at bounding box center [1367, 94] width 145 height 43
